Goal: Task Accomplishment & Management: Manage account settings

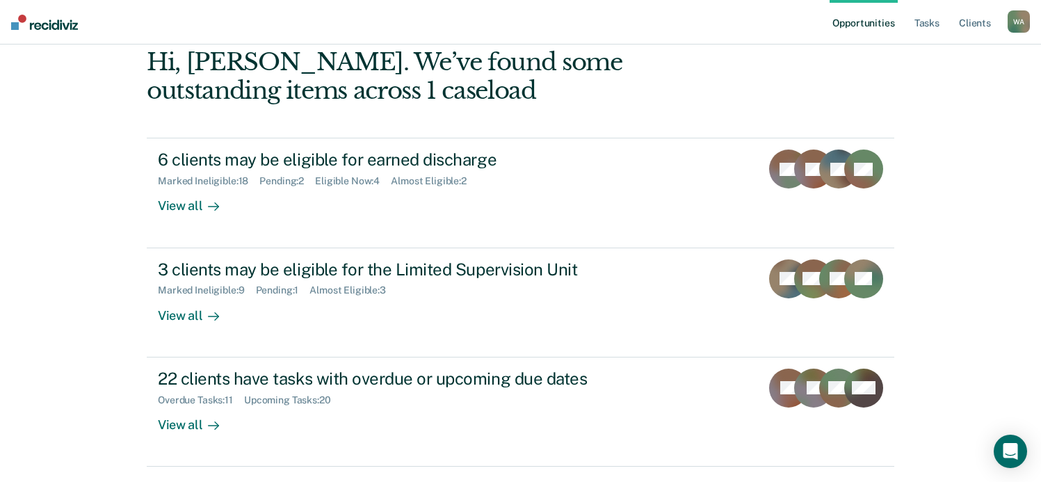
scroll to position [128, 0]
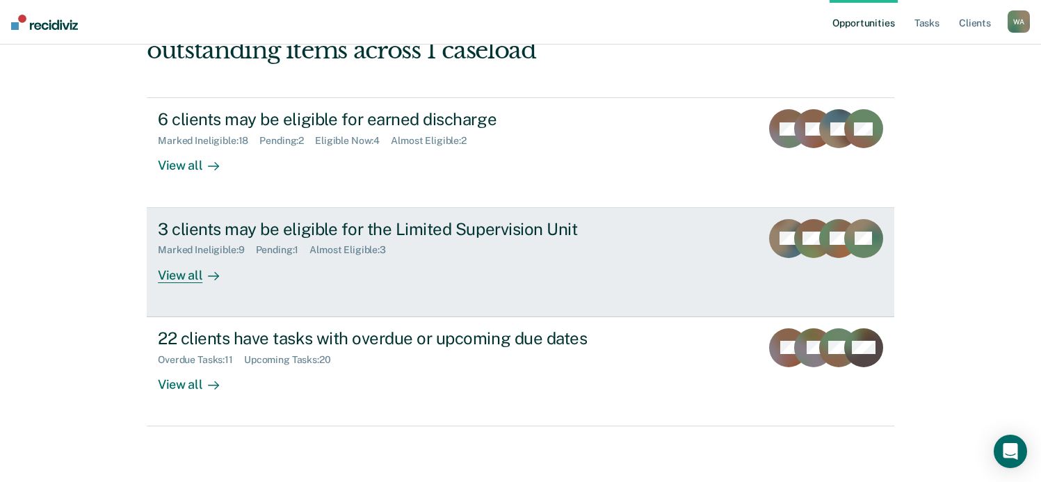
click at [179, 273] on div "View all" at bounding box center [197, 269] width 78 height 27
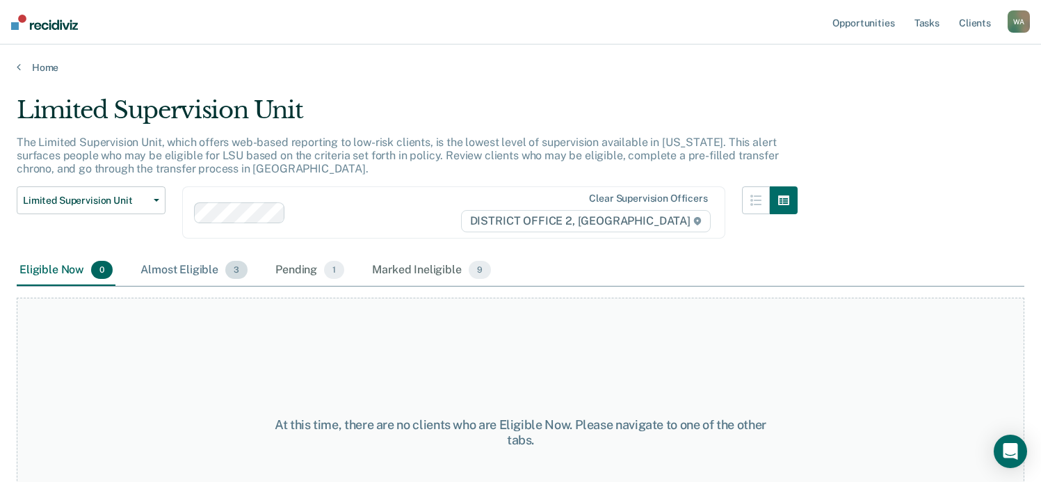
click at [159, 262] on div "Almost Eligible 3" at bounding box center [194, 270] width 113 height 31
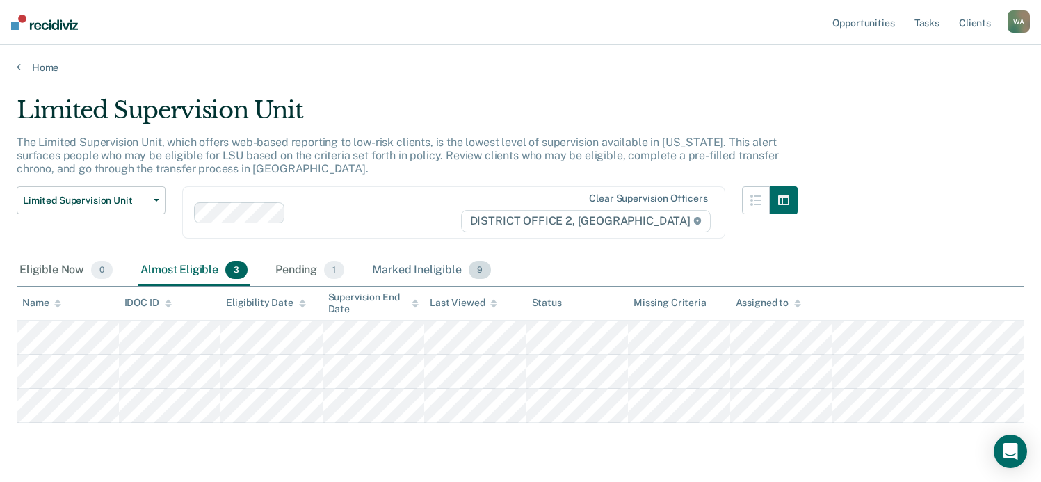
click at [438, 269] on div "Marked Ineligible 9" at bounding box center [431, 270] width 125 height 31
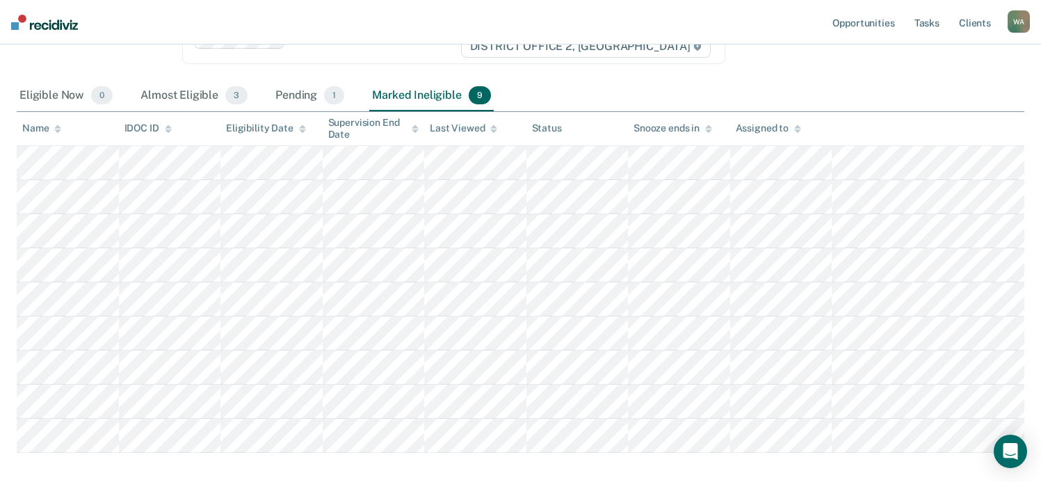
scroll to position [174, 0]
click at [293, 93] on div "Pending 1" at bounding box center [310, 96] width 74 height 31
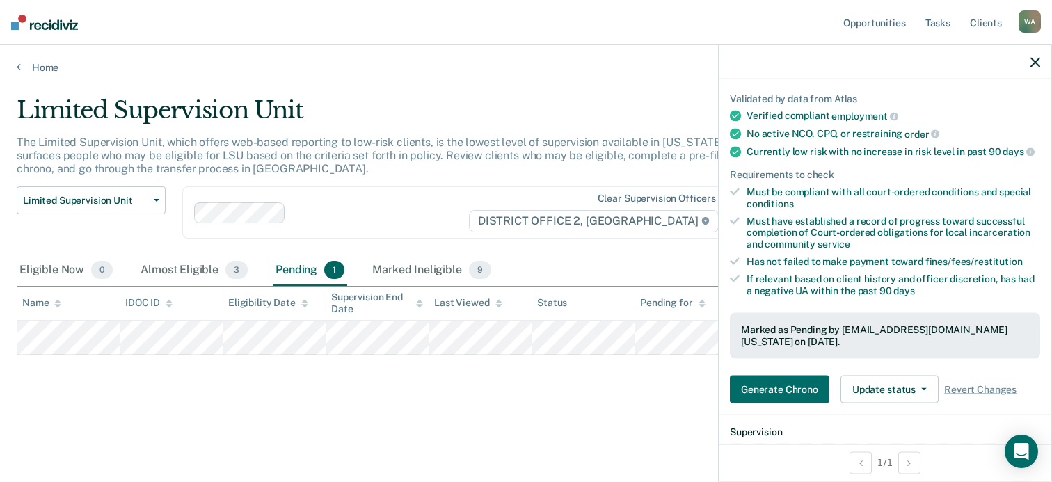
scroll to position [209, 0]
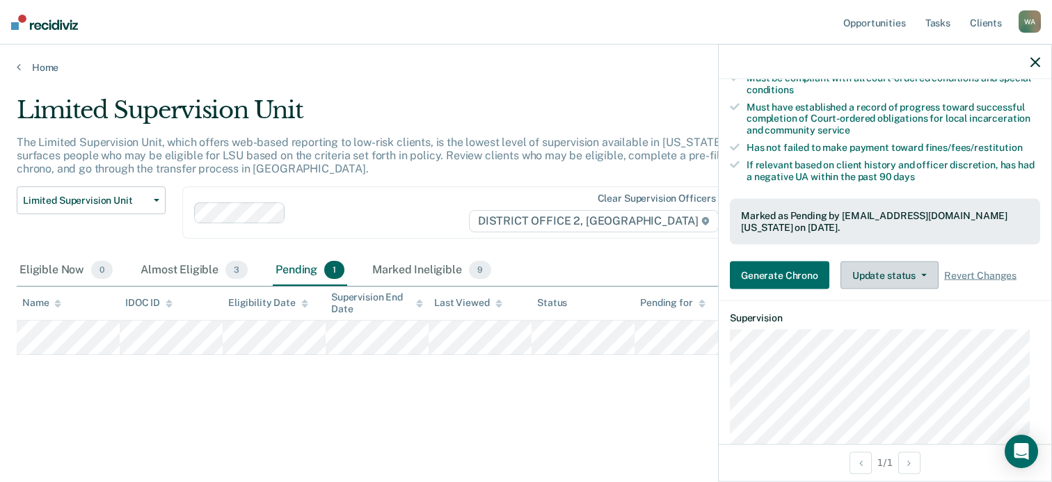
click at [923, 277] on icon "button" at bounding box center [924, 275] width 6 height 3
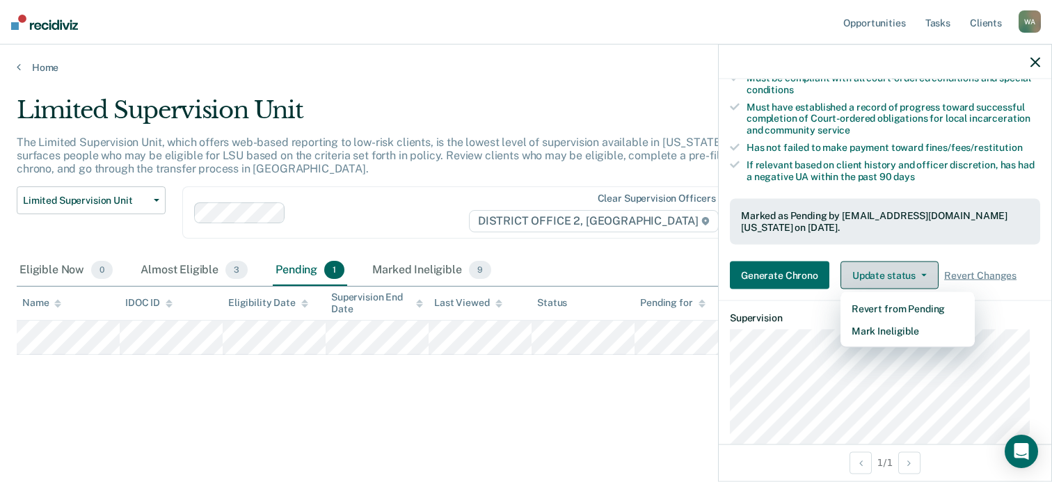
click at [922, 276] on button "Update status" at bounding box center [889, 276] width 98 height 28
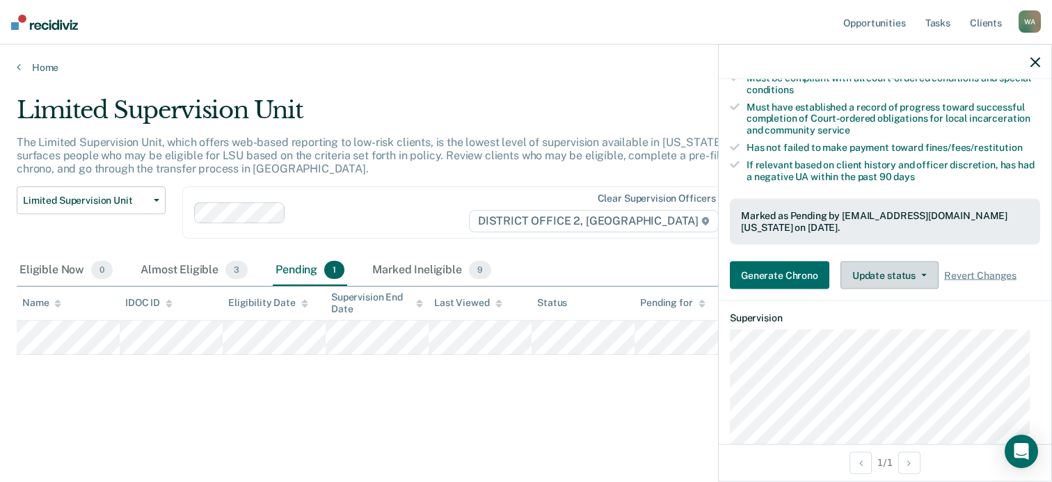
click at [917, 282] on button "Update status" at bounding box center [889, 276] width 98 height 28
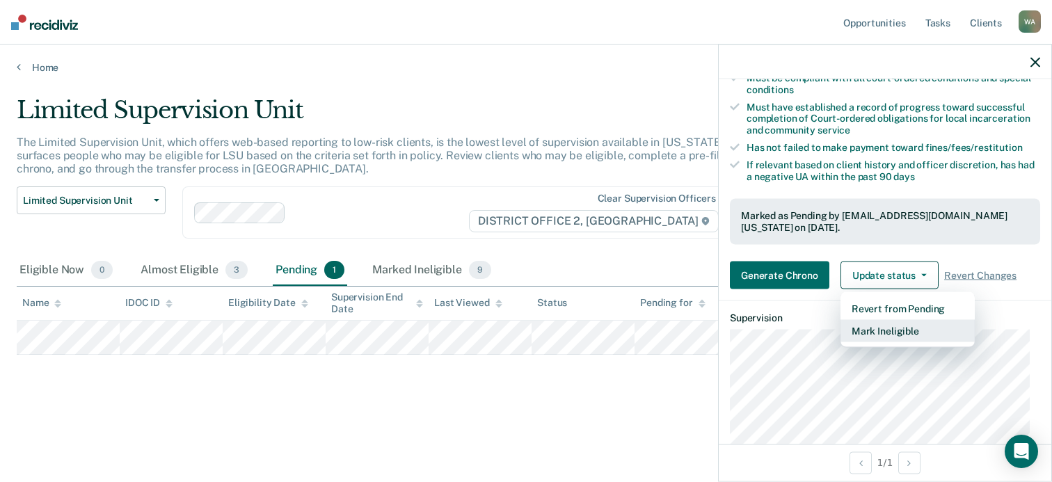
click at [908, 342] on button "Mark Ineligible" at bounding box center [907, 331] width 134 height 22
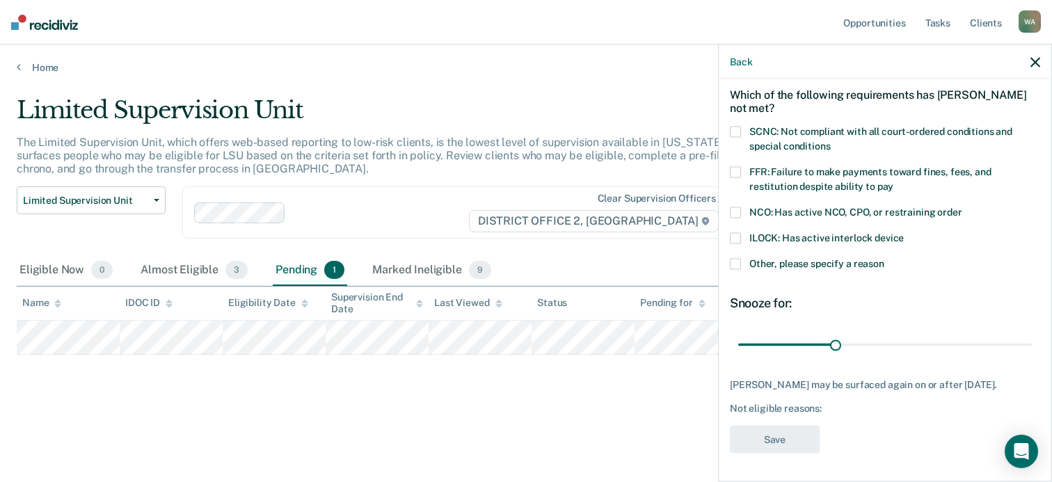
scroll to position [70, 0]
click at [739, 258] on span at bounding box center [735, 263] width 11 height 11
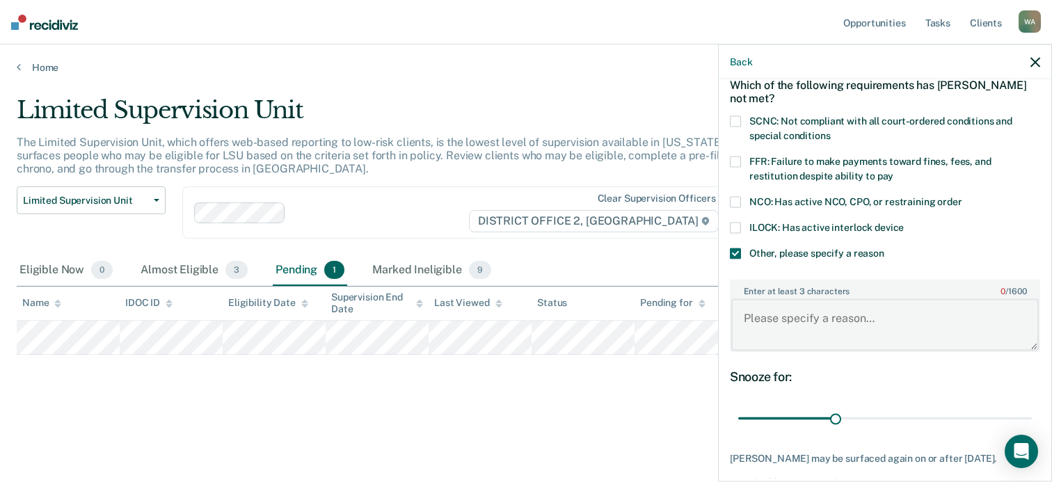
click at [805, 323] on textarea "Enter at least 3 characters 0 / 1600" at bounding box center [884, 324] width 307 height 51
type textarea "Sex Offender"
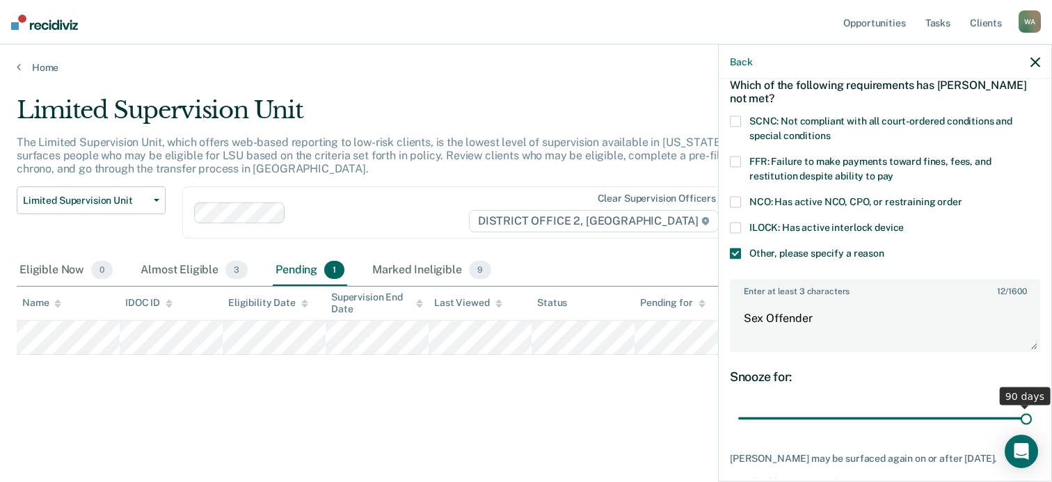
drag, startPoint x: 832, startPoint y: 419, endPoint x: 1080, endPoint y: 419, distance: 248.3
type input "90"
click at [1032, 419] on input "range" at bounding box center [885, 418] width 294 height 24
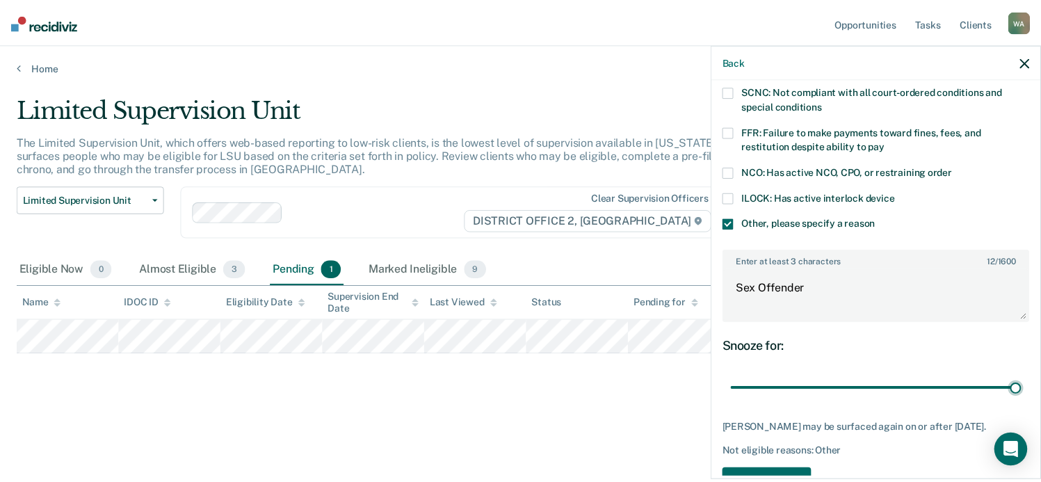
scroll to position [142, 0]
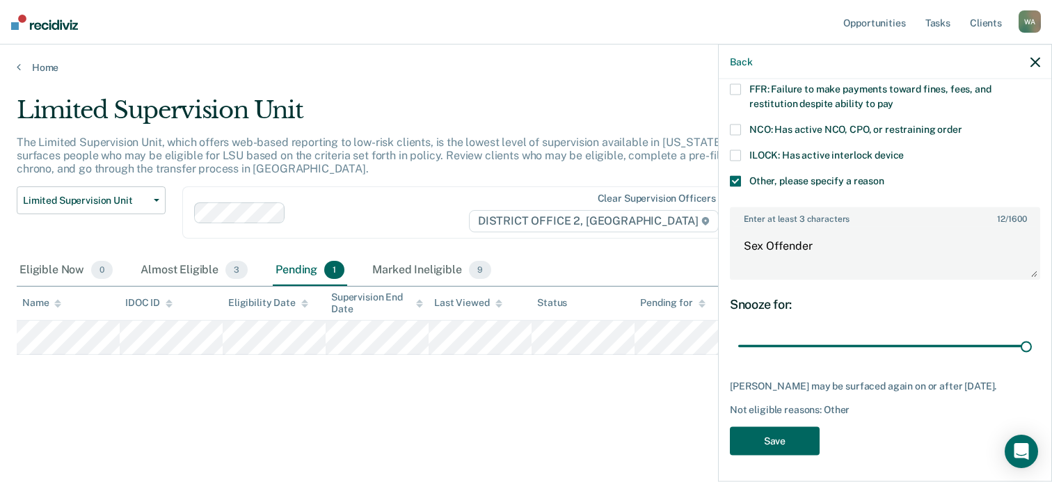
click at [774, 438] on button "Save" at bounding box center [775, 440] width 90 height 29
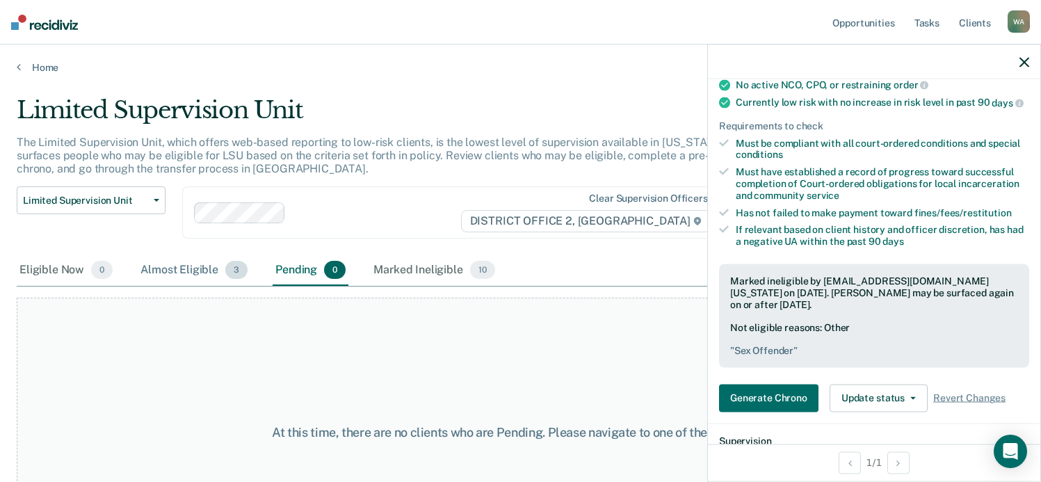
click at [175, 271] on div "Almost Eligible 3" at bounding box center [194, 270] width 113 height 31
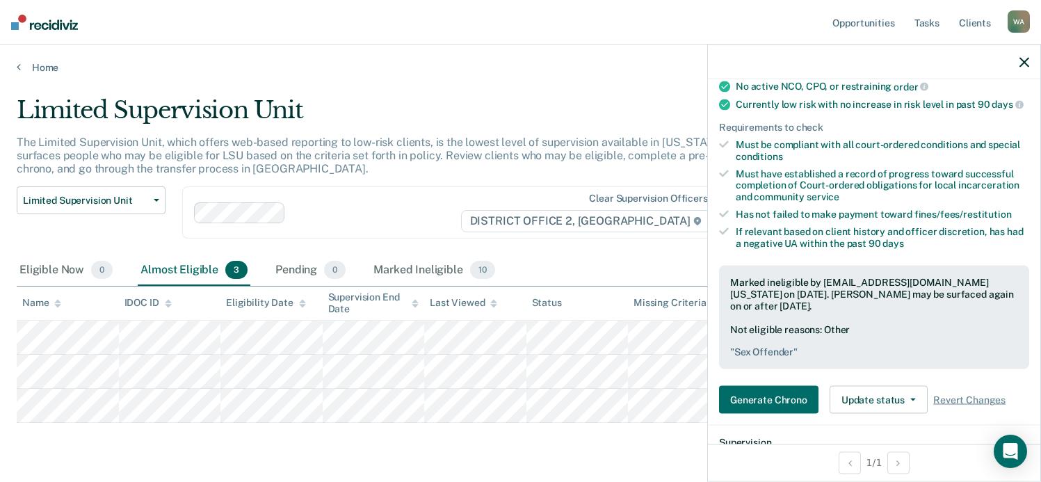
click at [1022, 57] on icon "button" at bounding box center [1025, 62] width 10 height 10
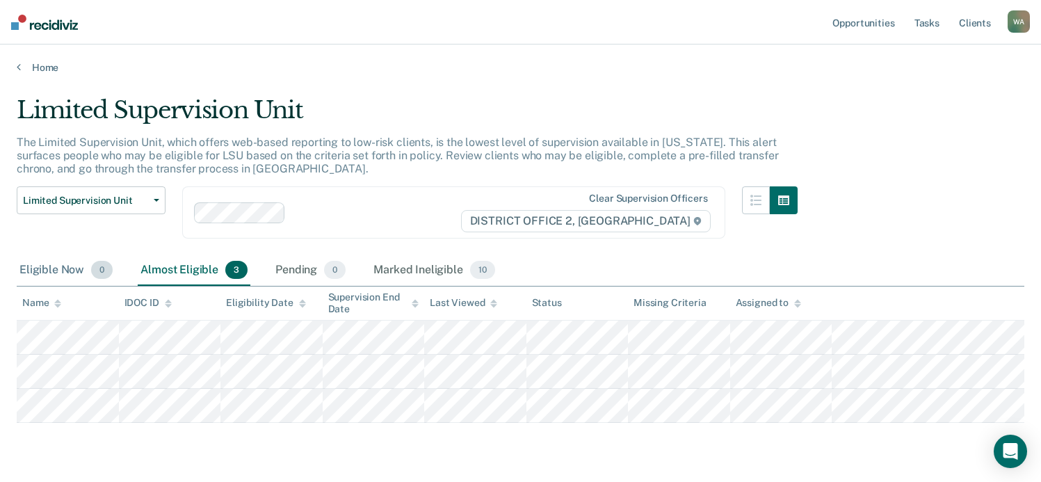
click at [54, 267] on div "Eligible Now 0" at bounding box center [66, 270] width 99 height 31
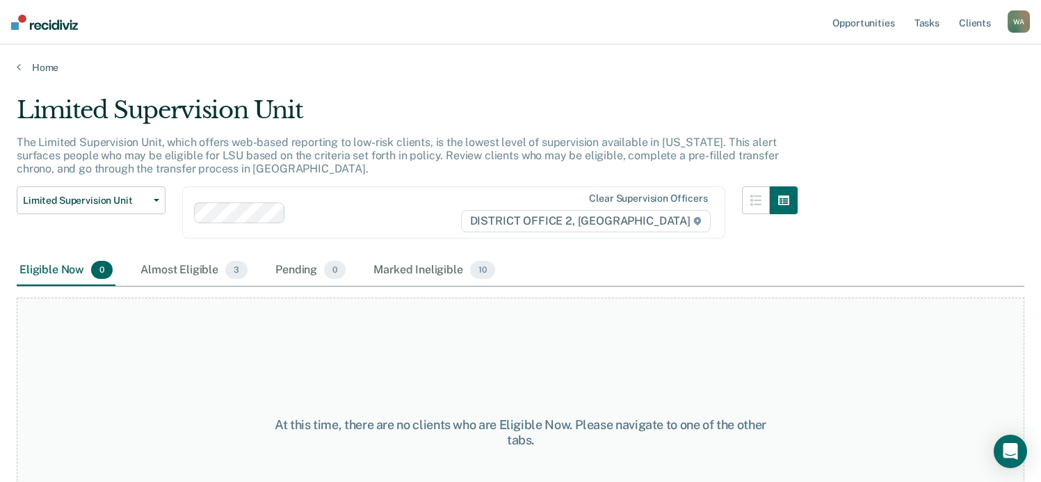
click at [16, 66] on div "Home" at bounding box center [520, 59] width 1041 height 29
click at [18, 67] on icon at bounding box center [19, 66] width 4 height 11
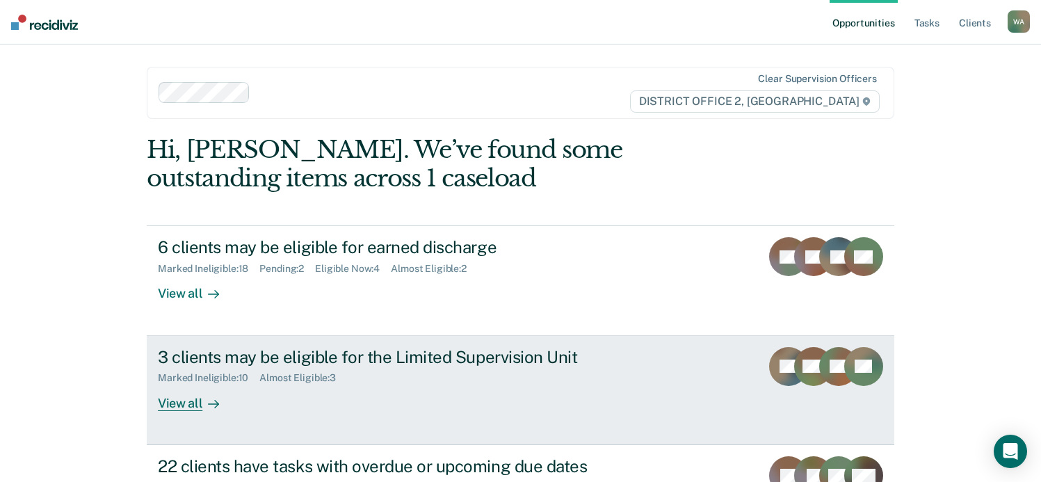
click at [180, 405] on div "View all" at bounding box center [197, 397] width 78 height 27
